Goal: Transaction & Acquisition: Purchase product/service

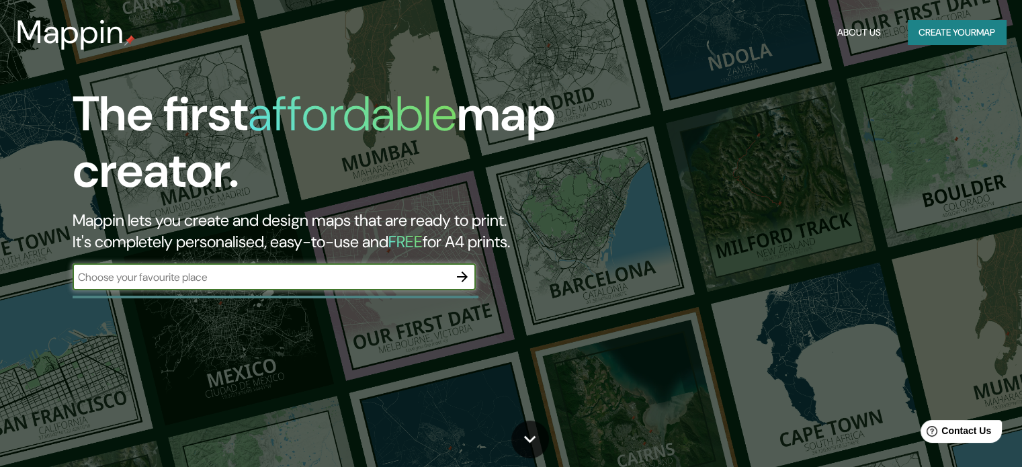
click at [102, 281] on input "text" at bounding box center [261, 276] width 376 height 15
click at [465, 273] on icon "button" at bounding box center [462, 277] width 16 height 16
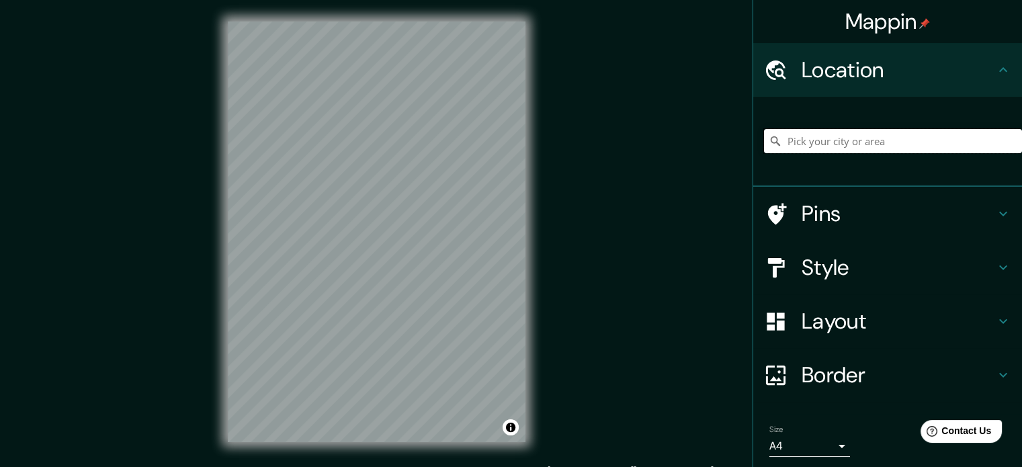
click at [812, 138] on input "Pick your city or area" at bounding box center [893, 141] width 258 height 24
click at [563, 187] on div "Mappin Location [GEOGRAPHIC_DATA], [GEOGRAPHIC_DATA], [GEOGRAPHIC_DATA] Pins St…" at bounding box center [511, 242] width 1022 height 485
click at [930, 142] on input "Cayambe, Pichincha, [GEOGRAPHIC_DATA]" at bounding box center [893, 141] width 258 height 24
drag, startPoint x: 926, startPoint y: 142, endPoint x: 820, endPoint y: 142, distance: 106.8
click at [820, 142] on input "Cayambe, Pichincha, [GEOGRAPHIC_DATA]" at bounding box center [893, 141] width 258 height 24
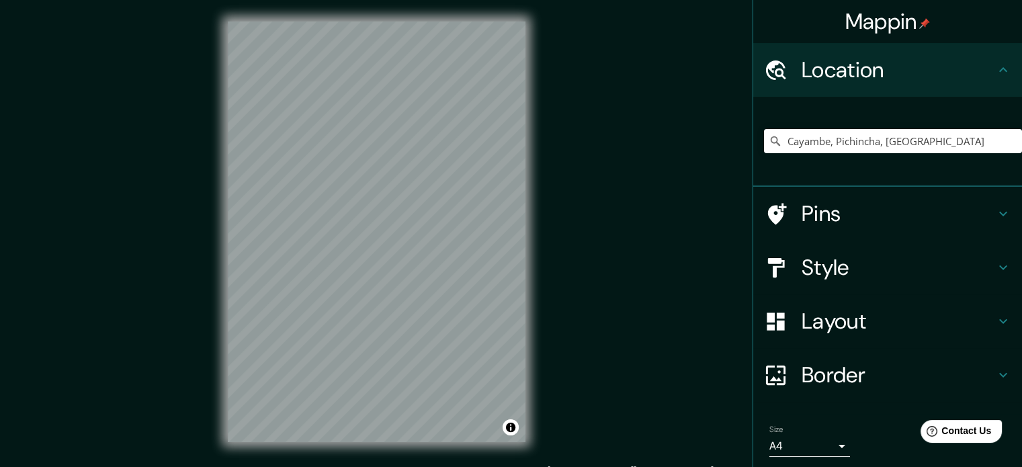
click at [427, 456] on div "© Mapbox © OpenStreetMap Improve this map" at bounding box center [376, 232] width 341 height 464
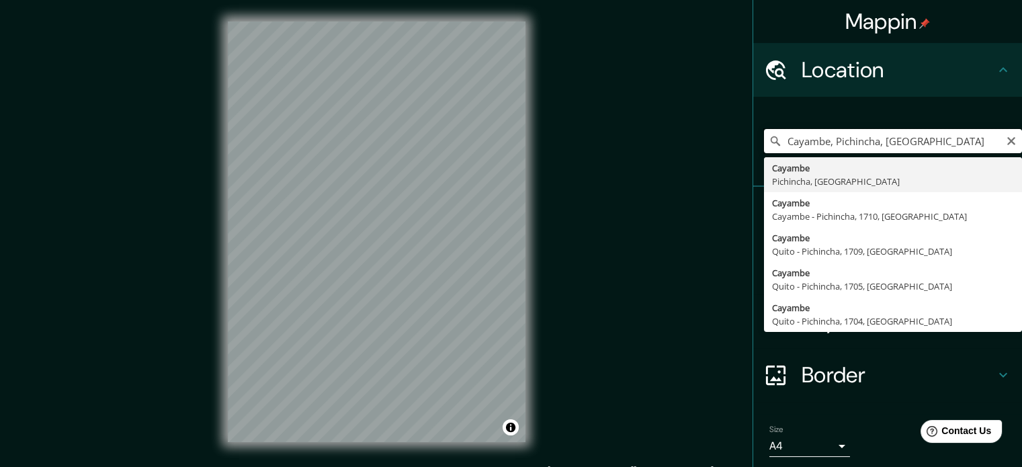
click at [950, 140] on input "Cayambe, Pichincha, [GEOGRAPHIC_DATA]" at bounding box center [893, 141] width 258 height 24
type input "C"
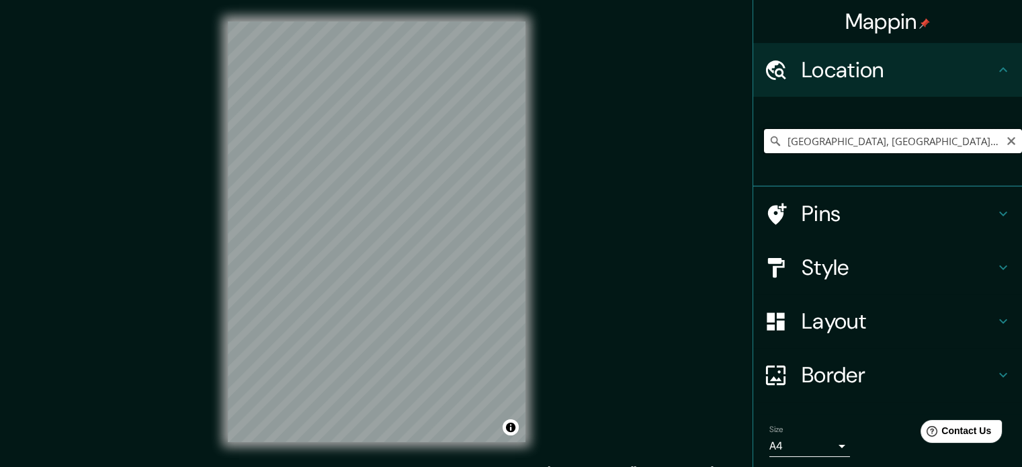
drag, startPoint x: 864, startPoint y: 131, endPoint x: 722, endPoint y: 132, distance: 142.4
click at [722, 132] on div "Mappin Location [GEOGRAPHIC_DATA], [GEOGRAPHIC_DATA], [GEOGRAPHIC_DATA] [GEOGRA…" at bounding box center [511, 242] width 1022 height 485
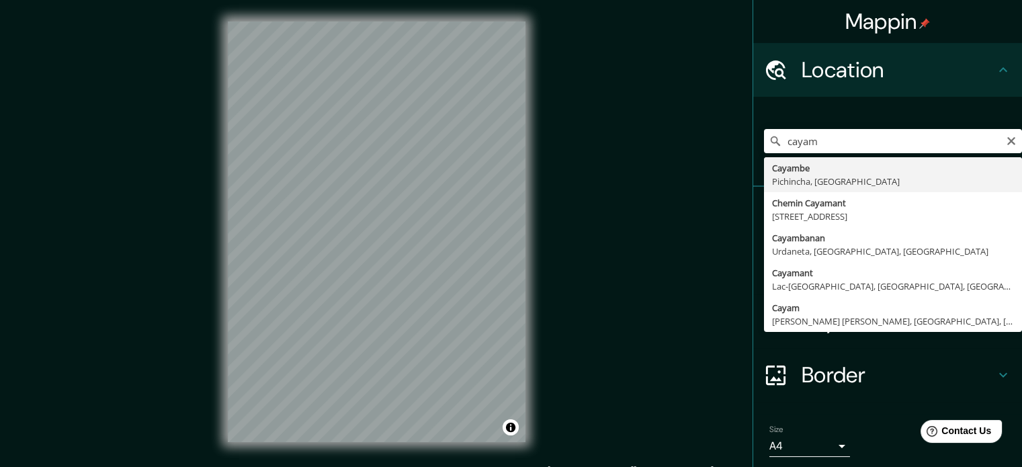
type input "Cayambe, Pichincha, [GEOGRAPHIC_DATA]"
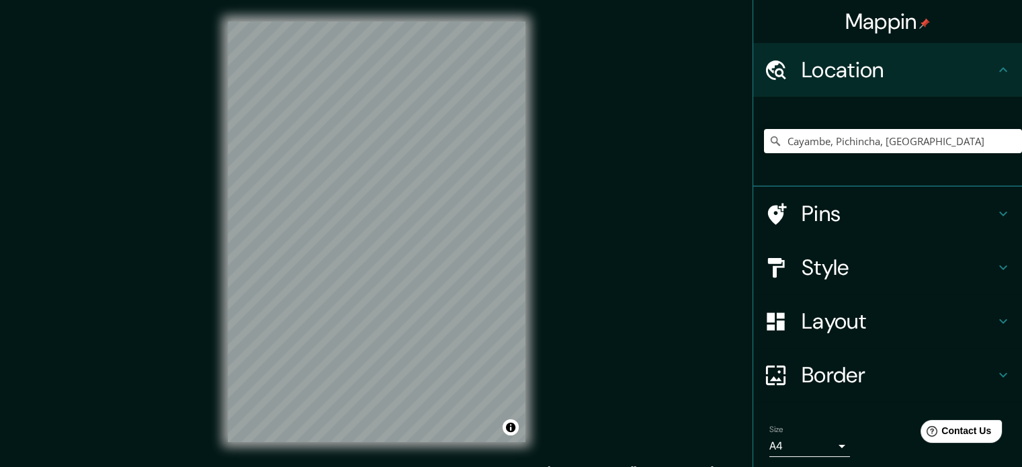
click at [817, 378] on h4 "Border" at bounding box center [897, 374] width 193 height 27
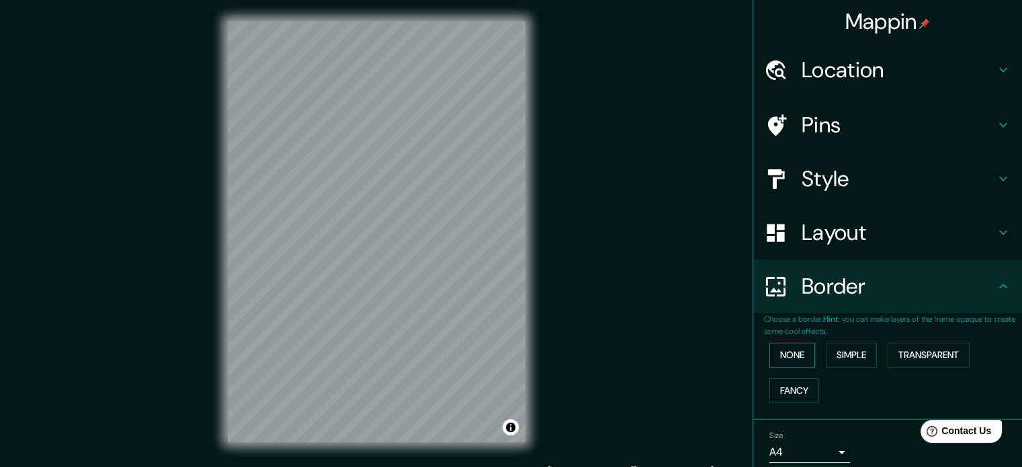
click at [785, 357] on button "None" at bounding box center [792, 355] width 46 height 25
click at [834, 357] on button "Simple" at bounding box center [851, 355] width 51 height 25
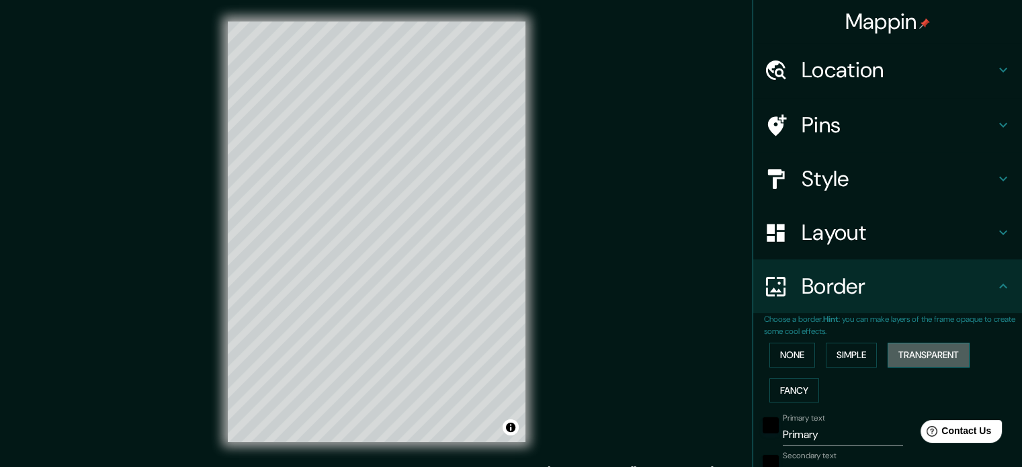
click at [896, 351] on button "Transparent" at bounding box center [928, 355] width 82 height 25
click at [784, 390] on button "Fancy" at bounding box center [794, 390] width 50 height 25
click at [781, 363] on button "None" at bounding box center [792, 355] width 46 height 25
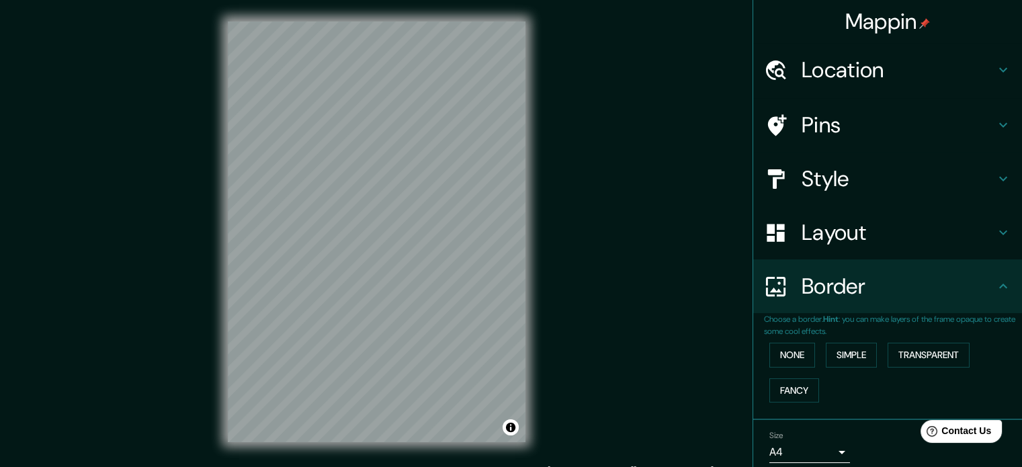
click at [812, 238] on h4 "Layout" at bounding box center [897, 232] width 193 height 27
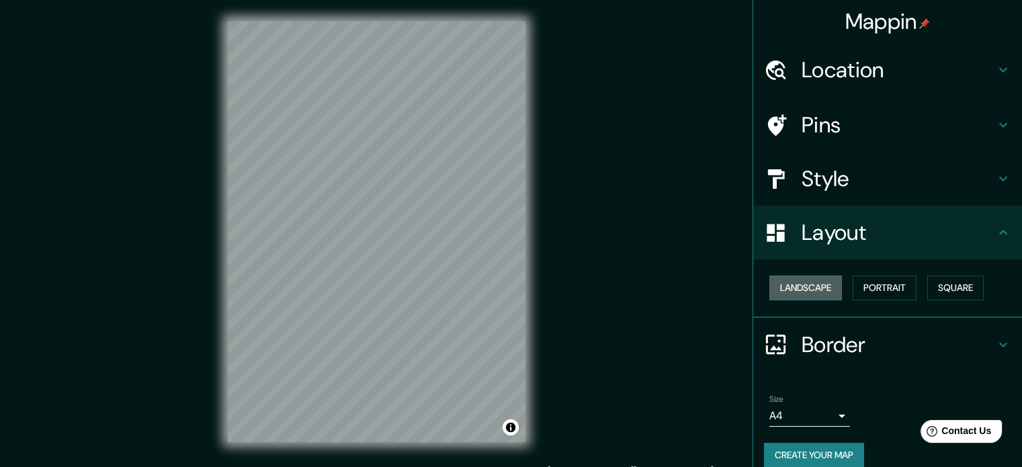
click at [801, 281] on button "Landscape" at bounding box center [805, 287] width 73 height 25
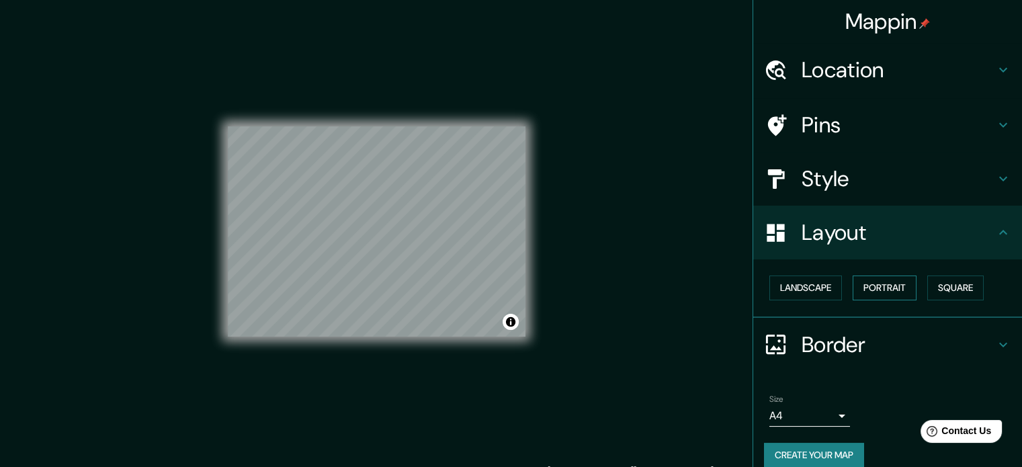
click at [878, 281] on button "Portrait" at bounding box center [885, 287] width 64 height 25
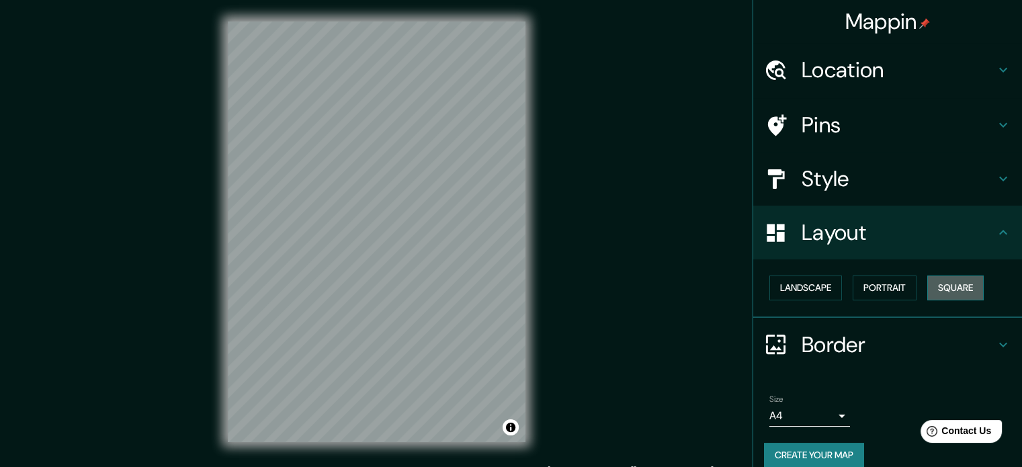
click at [942, 282] on button "Square" at bounding box center [955, 287] width 56 height 25
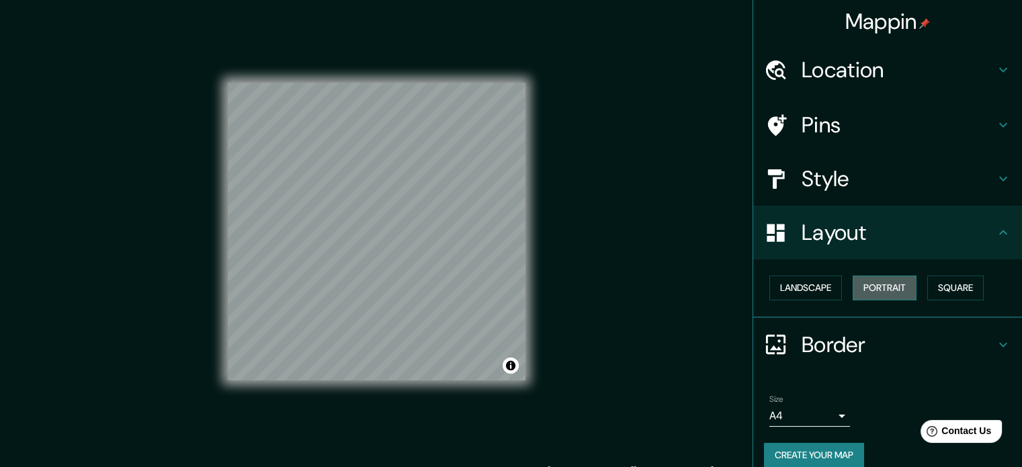
click at [884, 290] on button "Portrait" at bounding box center [885, 287] width 64 height 25
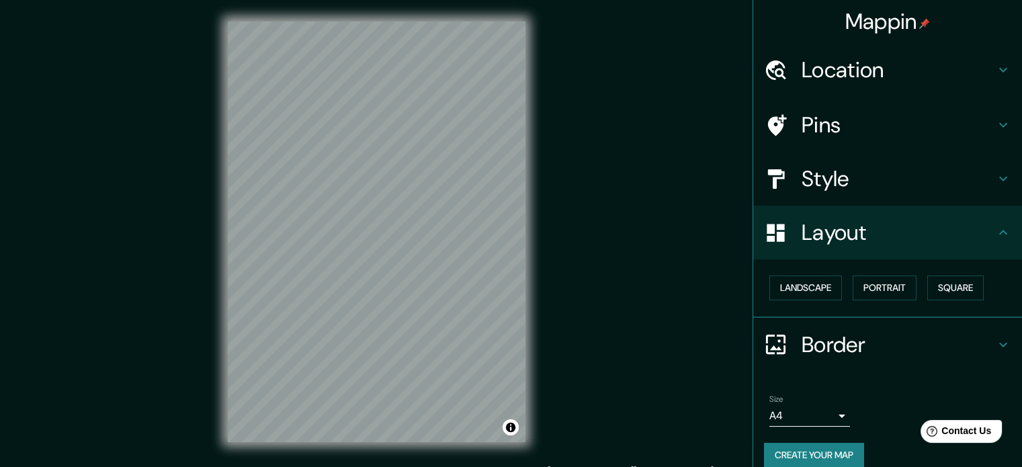
click at [924, 179] on h4 "Style" at bounding box center [897, 178] width 193 height 27
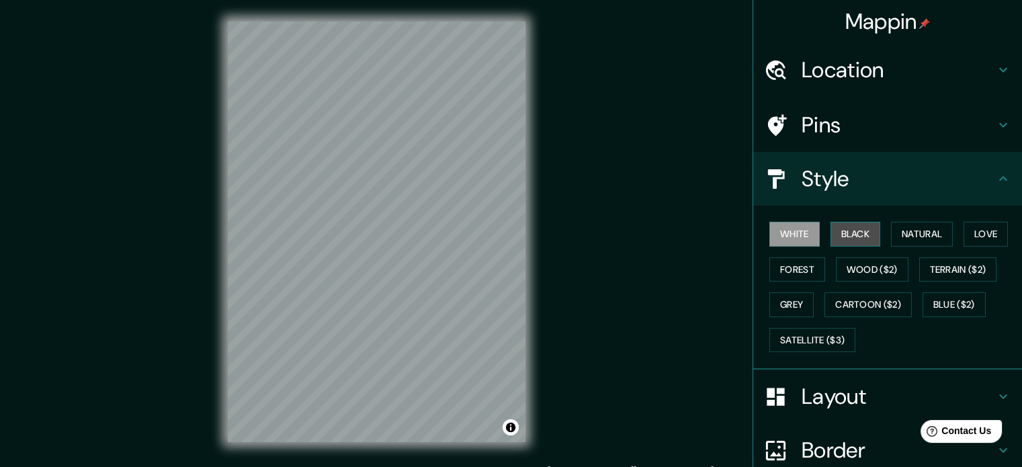
click at [859, 234] on button "Black" at bounding box center [855, 234] width 50 height 25
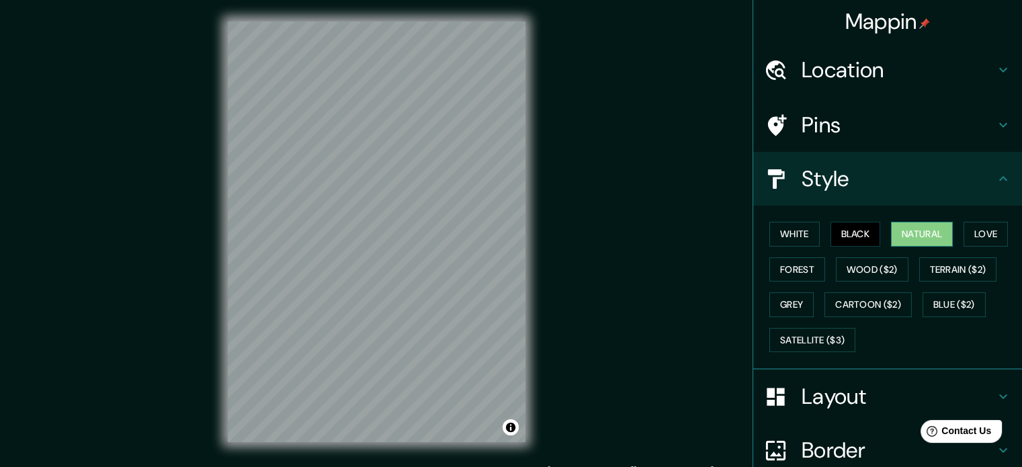
click at [900, 233] on button "Natural" at bounding box center [922, 234] width 62 height 25
click at [971, 228] on button "Love" at bounding box center [985, 234] width 44 height 25
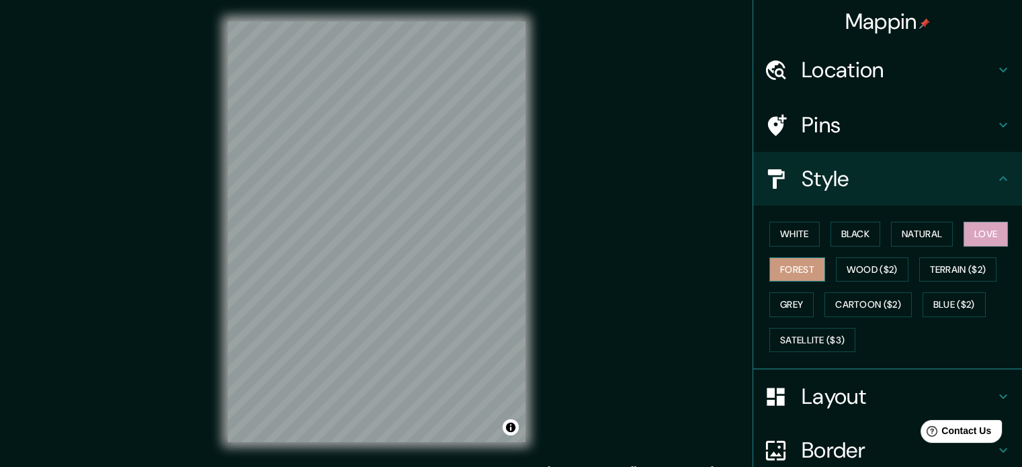
click at [786, 266] on button "Forest" at bounding box center [797, 269] width 56 height 25
click at [840, 270] on button "Wood ($2)" at bounding box center [872, 269] width 73 height 25
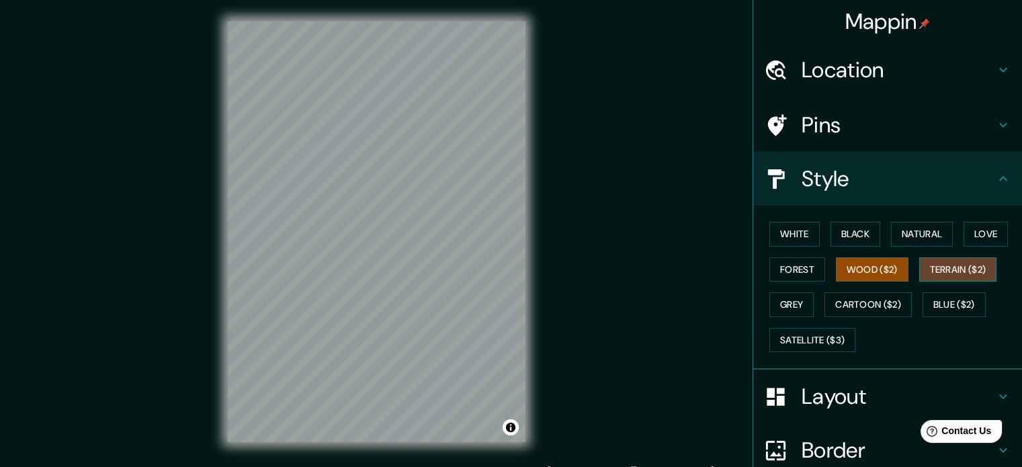
click at [926, 263] on button "Terrain ($2)" at bounding box center [958, 269] width 78 height 25
click at [775, 306] on button "Grey" at bounding box center [791, 304] width 44 height 25
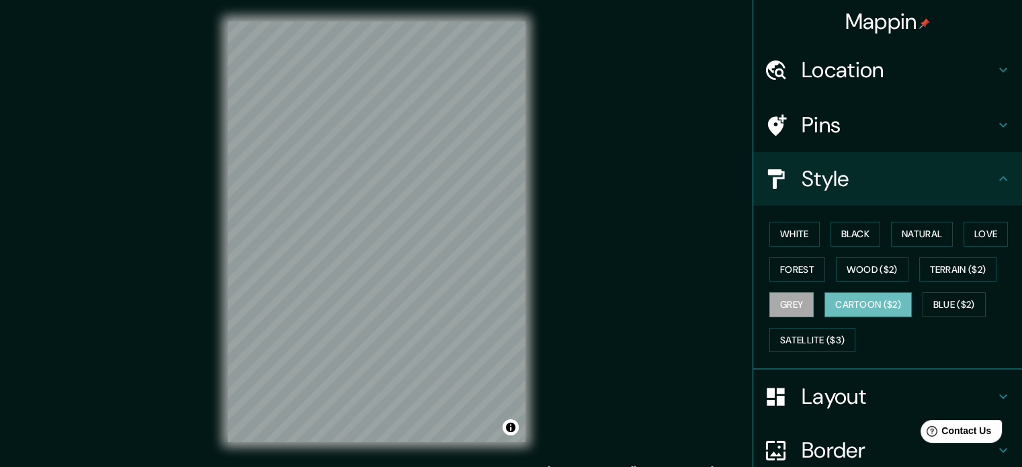
click at [848, 302] on button "Cartoon ($2)" at bounding box center [867, 304] width 87 height 25
click at [810, 336] on button "Satellite ($3)" at bounding box center [812, 340] width 86 height 25
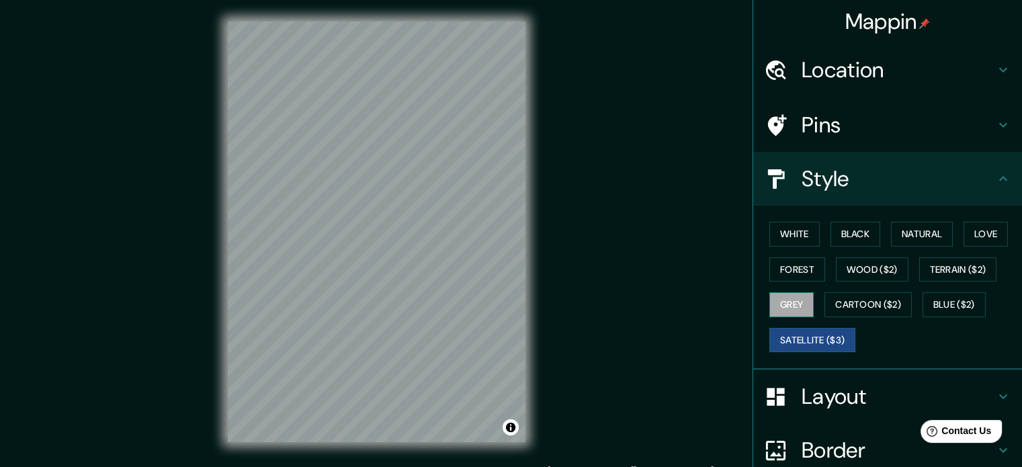
click at [777, 306] on button "Grey" at bounding box center [791, 304] width 44 height 25
click at [789, 271] on button "Forest" at bounding box center [797, 269] width 56 height 25
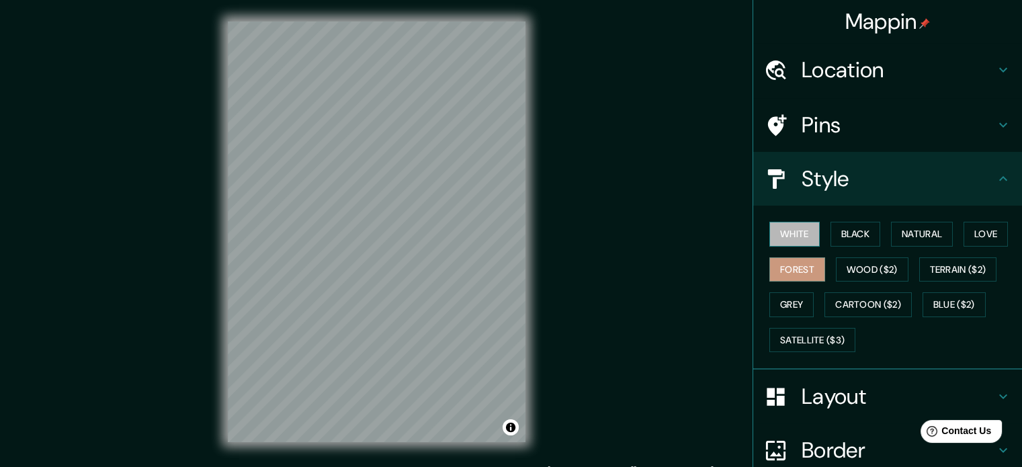
click at [778, 233] on button "White" at bounding box center [794, 234] width 50 height 25
click at [833, 230] on button "Black" at bounding box center [855, 234] width 50 height 25
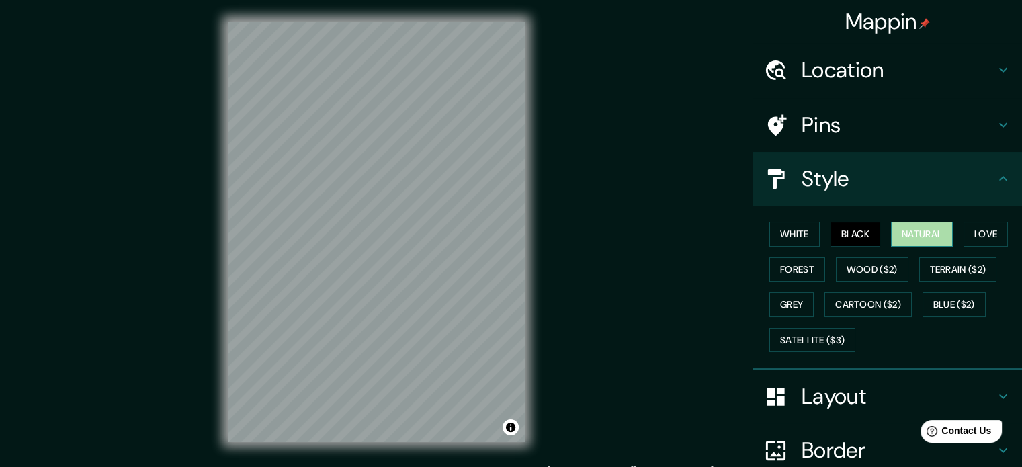
click at [904, 234] on button "Natural" at bounding box center [922, 234] width 62 height 25
click at [974, 236] on button "Love" at bounding box center [985, 234] width 44 height 25
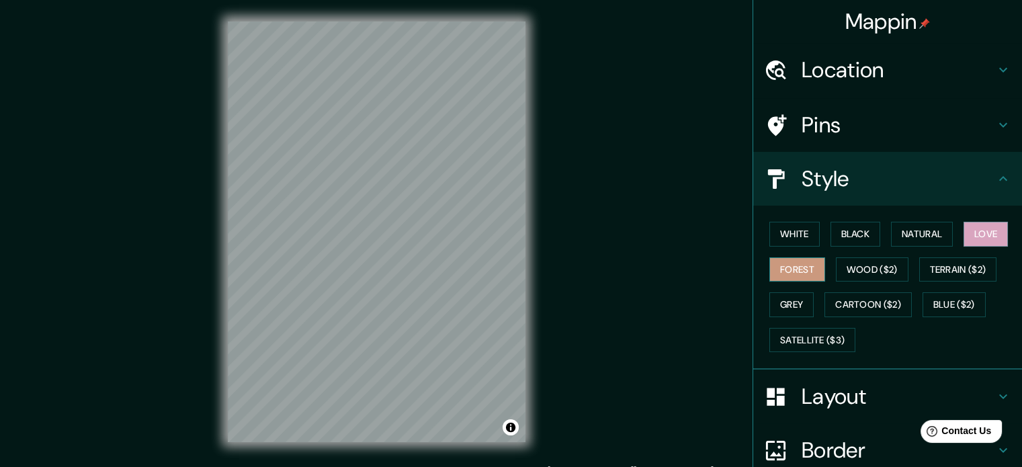
click at [797, 268] on button "Forest" at bounding box center [797, 269] width 56 height 25
click at [774, 234] on button "White" at bounding box center [794, 234] width 50 height 25
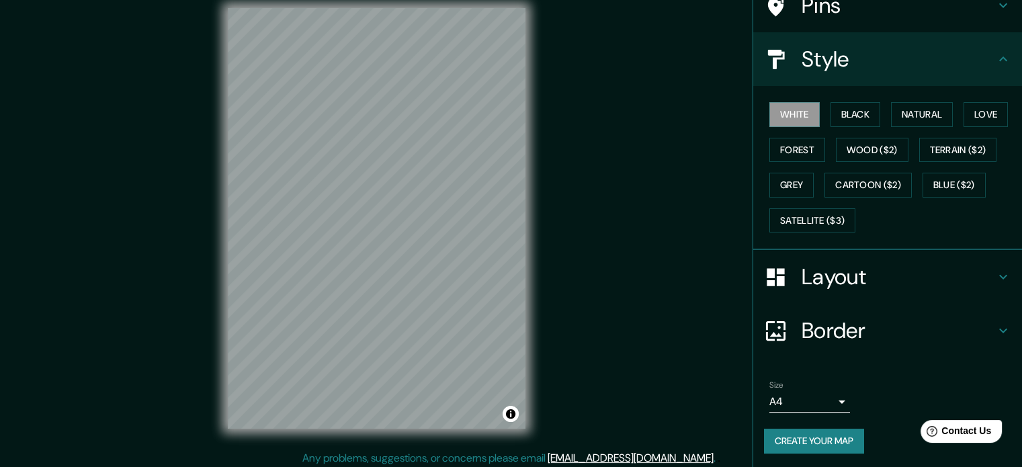
scroll to position [17, 0]
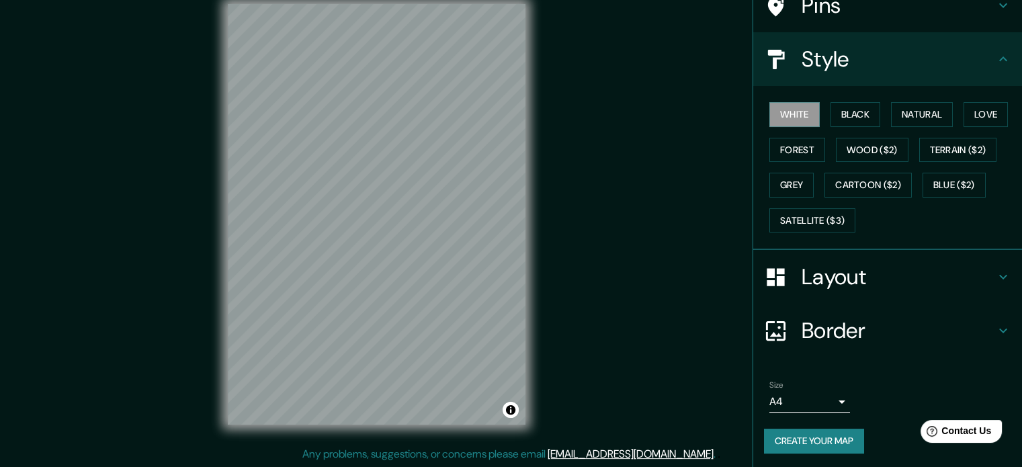
click at [806, 439] on button "Create your map" at bounding box center [814, 441] width 100 height 25
click at [806, 435] on button "Create your map" at bounding box center [814, 441] width 100 height 25
click at [963, 432] on span "Contact Us" at bounding box center [967, 430] width 52 height 11
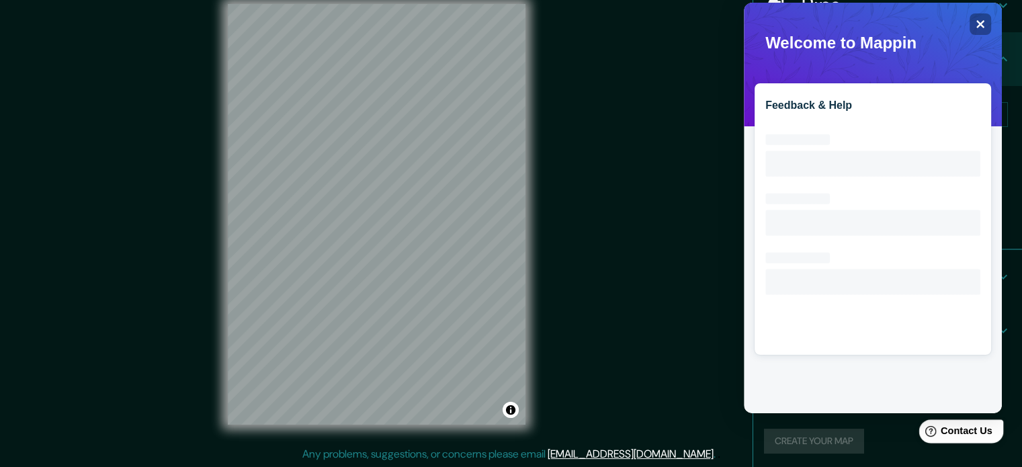
scroll to position [0, 0]
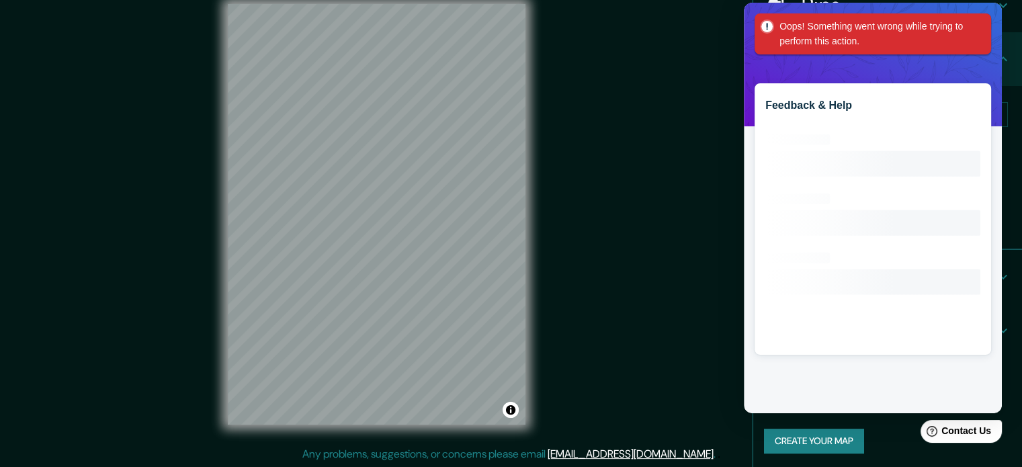
click at [638, 58] on div "Mappin Location [GEOGRAPHIC_DATA], [GEOGRAPHIC_DATA], [GEOGRAPHIC_DATA] Pins St…" at bounding box center [511, 225] width 1022 height 485
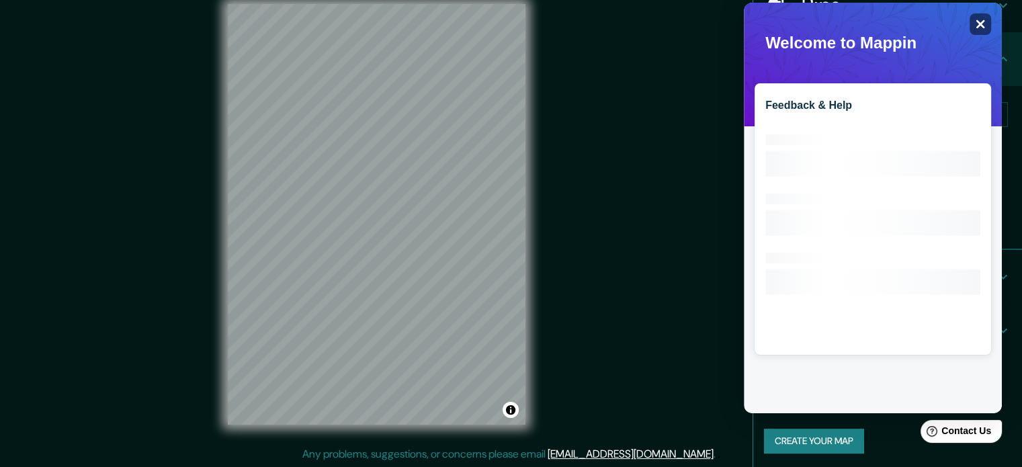
click at [976, 21] on icon "Close" at bounding box center [980, 24] width 9 height 9
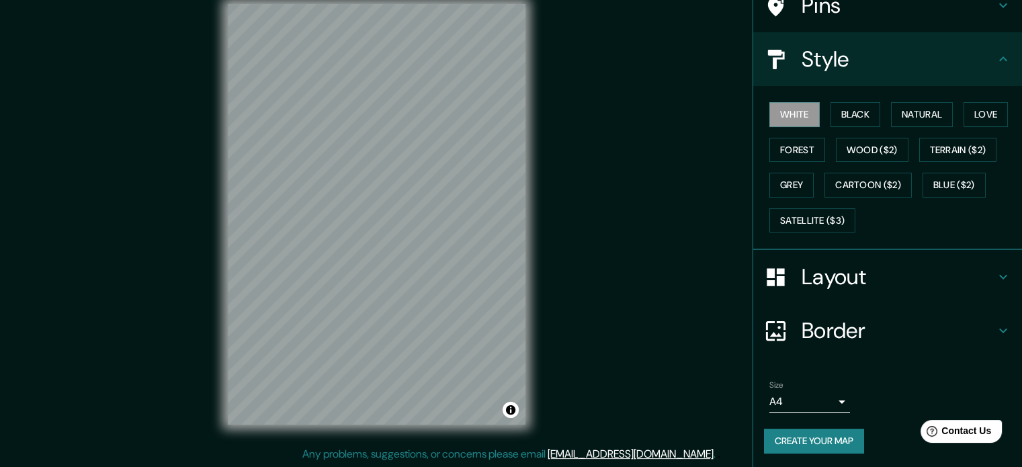
click at [806, 435] on button "Create your map" at bounding box center [814, 441] width 100 height 25
click at [796, 443] on button "Create your map" at bounding box center [814, 441] width 100 height 25
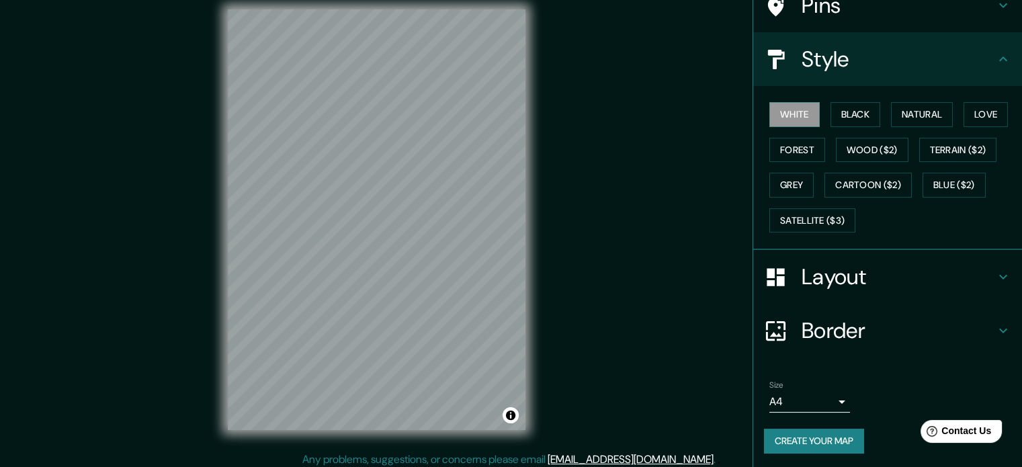
scroll to position [17, 0]
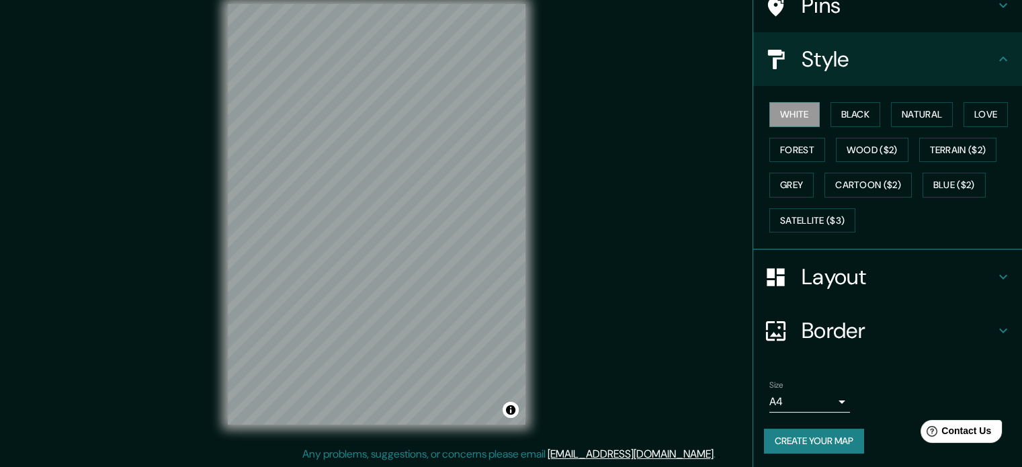
click at [823, 441] on button "Create your map" at bounding box center [814, 441] width 100 height 25
click at [507, 406] on button "Toggle attribution" at bounding box center [511, 410] width 16 height 16
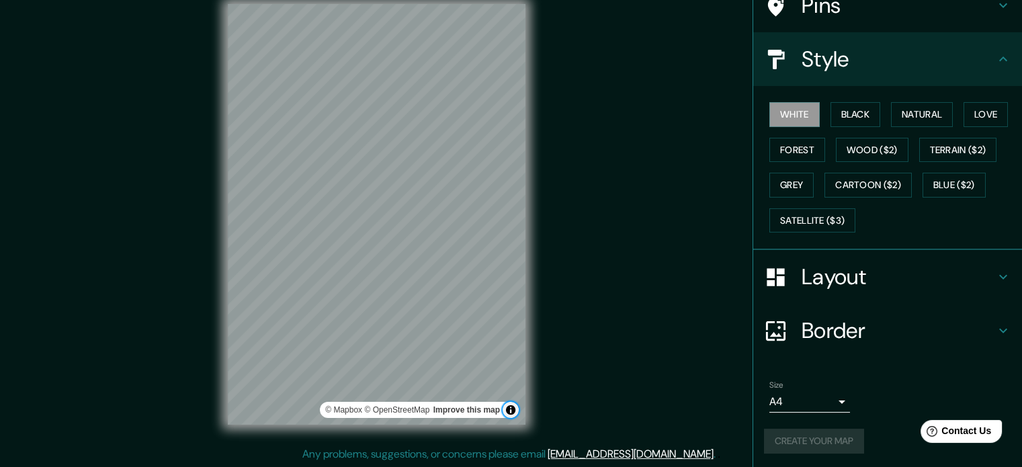
click at [510, 409] on button "Toggle attribution" at bounding box center [511, 410] width 16 height 16
click at [801, 440] on div "Create your map" at bounding box center [887, 441] width 247 height 25
click at [801, 438] on button "Create your map" at bounding box center [814, 441] width 100 height 25
click at [835, 106] on button "Black" at bounding box center [855, 114] width 50 height 25
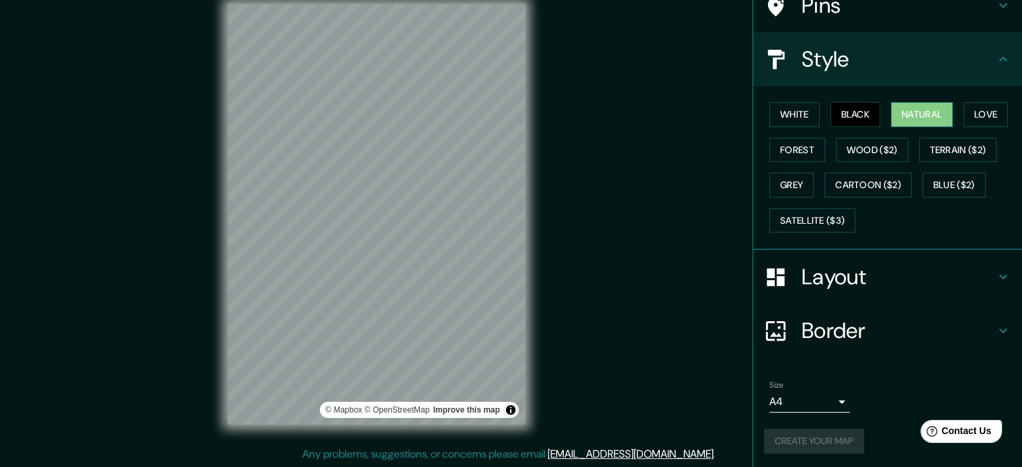
click at [902, 110] on button "Natural" at bounding box center [922, 114] width 62 height 25
click at [813, 437] on div "Create your map" at bounding box center [887, 441] width 247 height 25
